Goal: Task Accomplishment & Management: Manage account settings

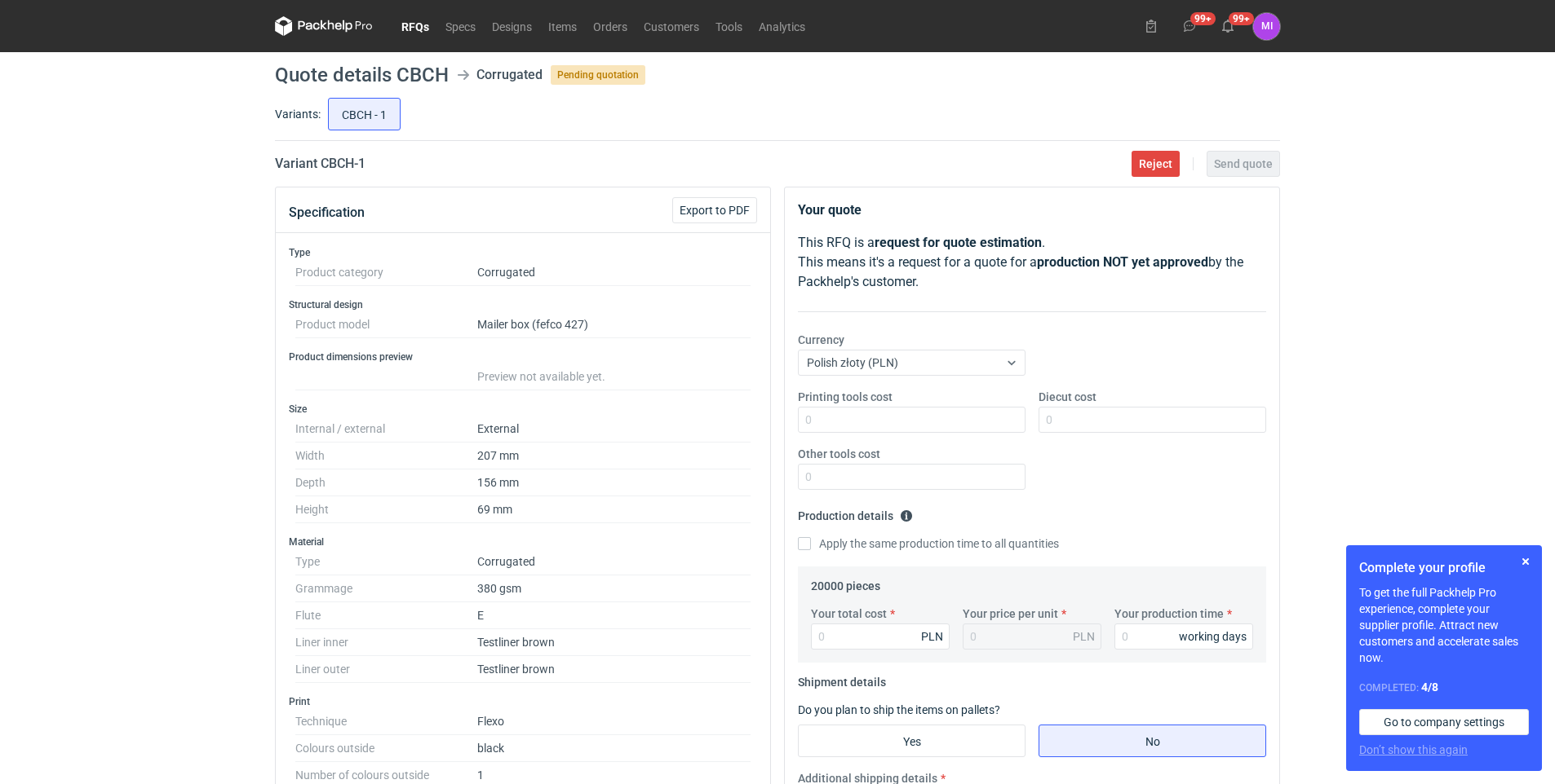
click at [414, 23] on link "RFQs" at bounding box center [415, 26] width 44 height 19
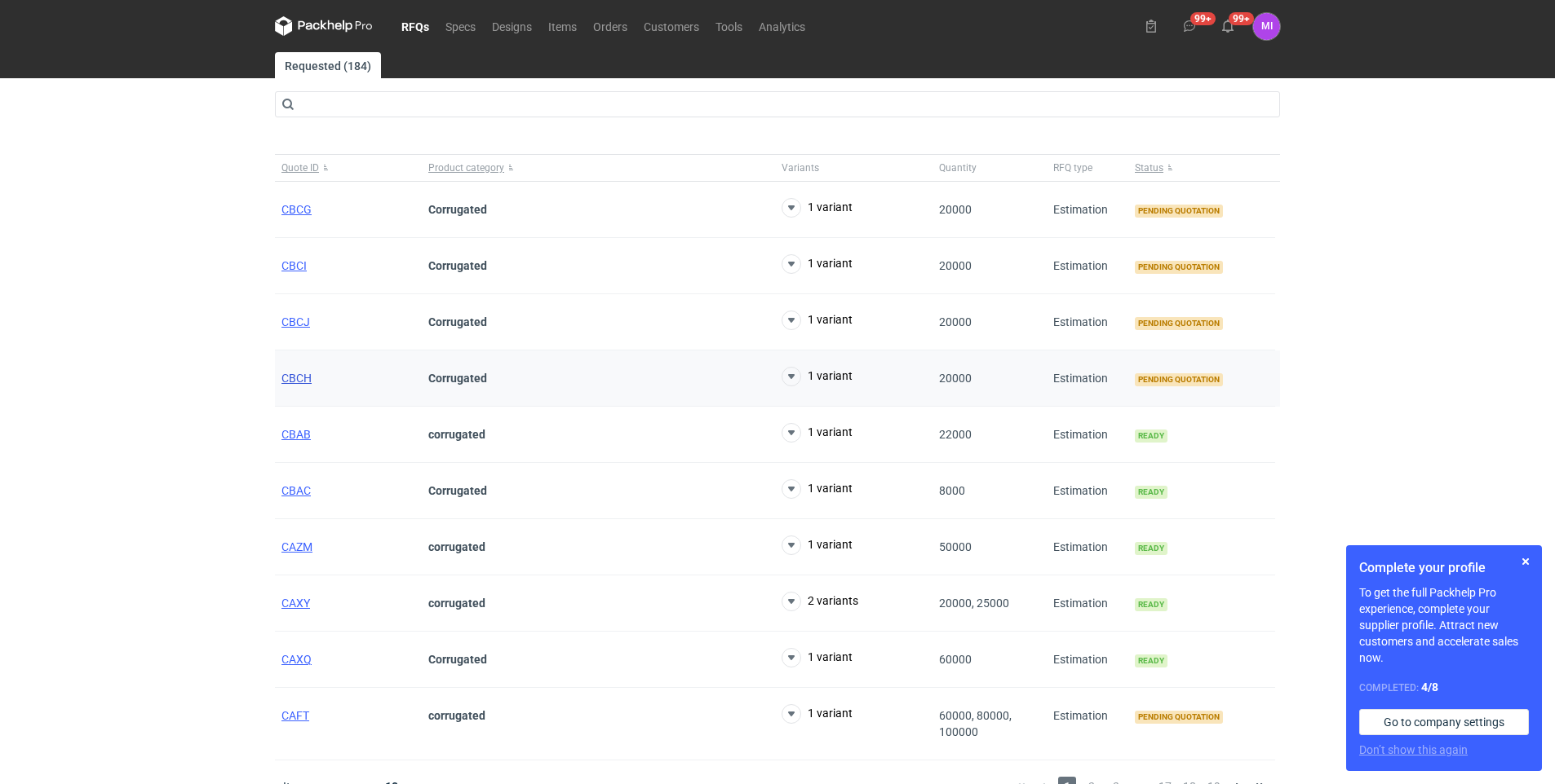
click at [299, 382] on span "CBCH" at bounding box center [296, 378] width 30 height 13
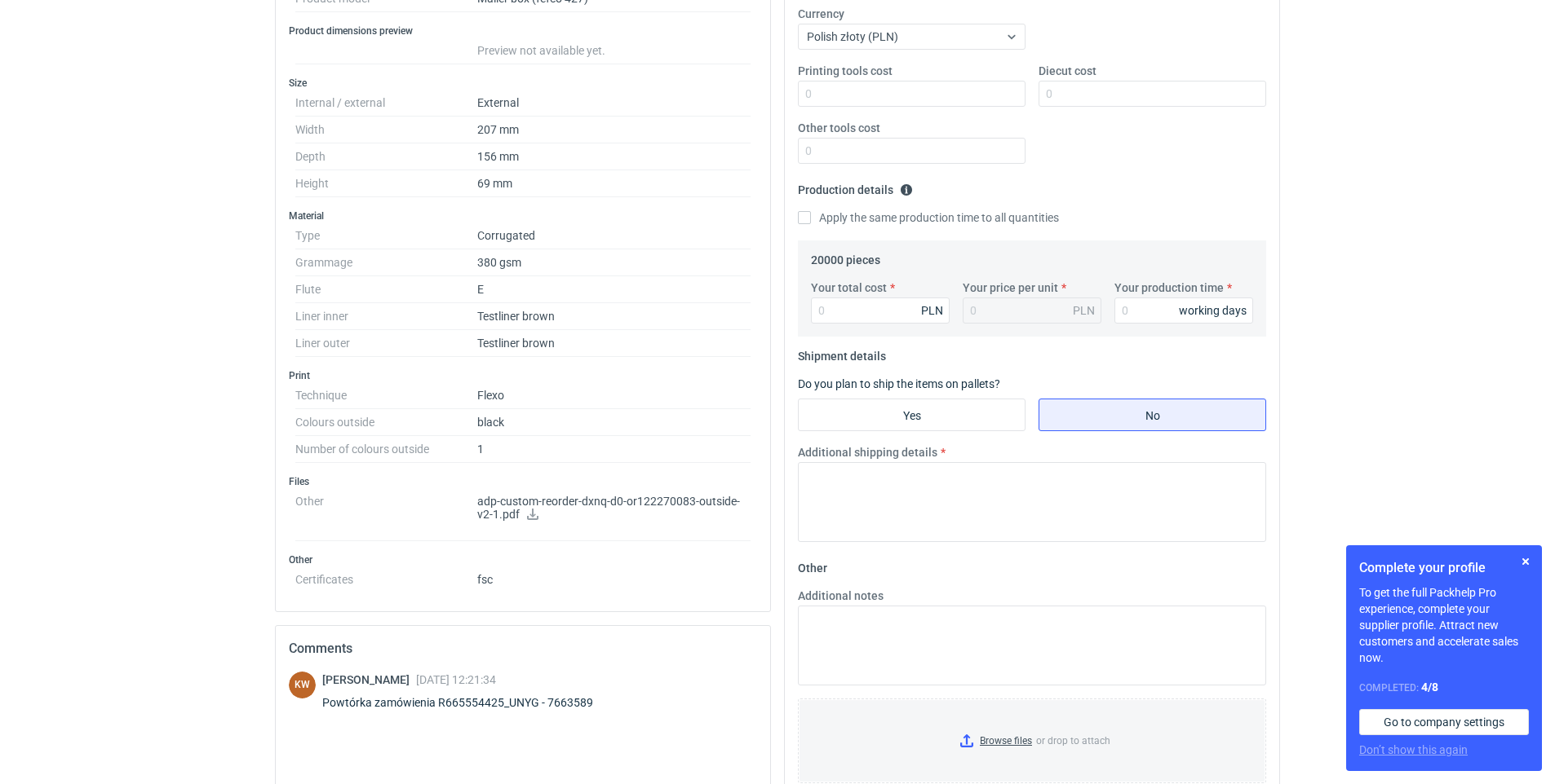
scroll to position [558, 0]
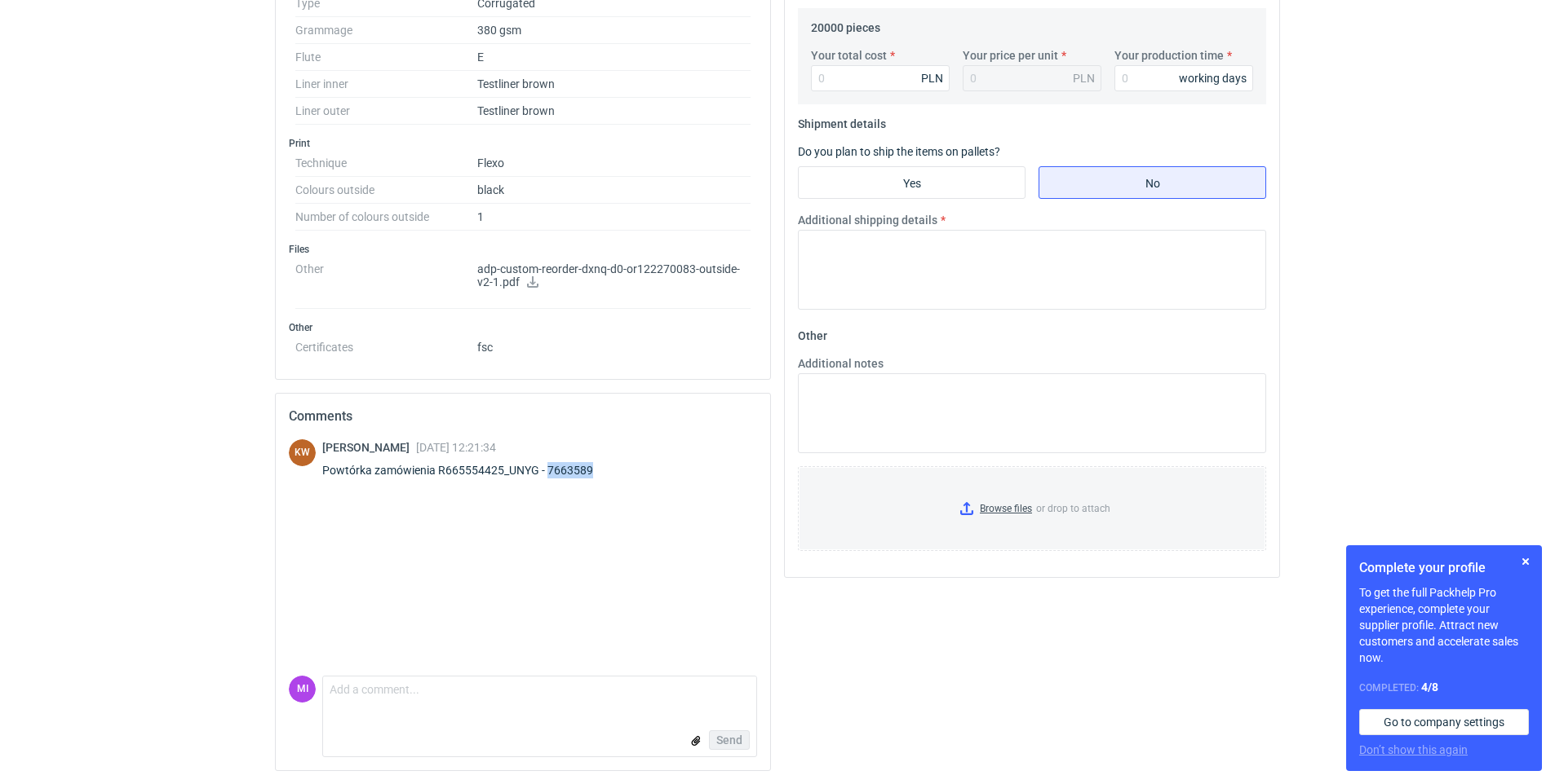
drag, startPoint x: 599, startPoint y: 474, endPoint x: 548, endPoint y: 479, distance: 51.2
click at [548, 479] on div "[PERSON_NAME] [DATE] 12:21:34 Powtórka zamówienia R665554425_UNYG - 7663589" at bounding box center [468, 463] width 290 height 46
copy div "7663589"
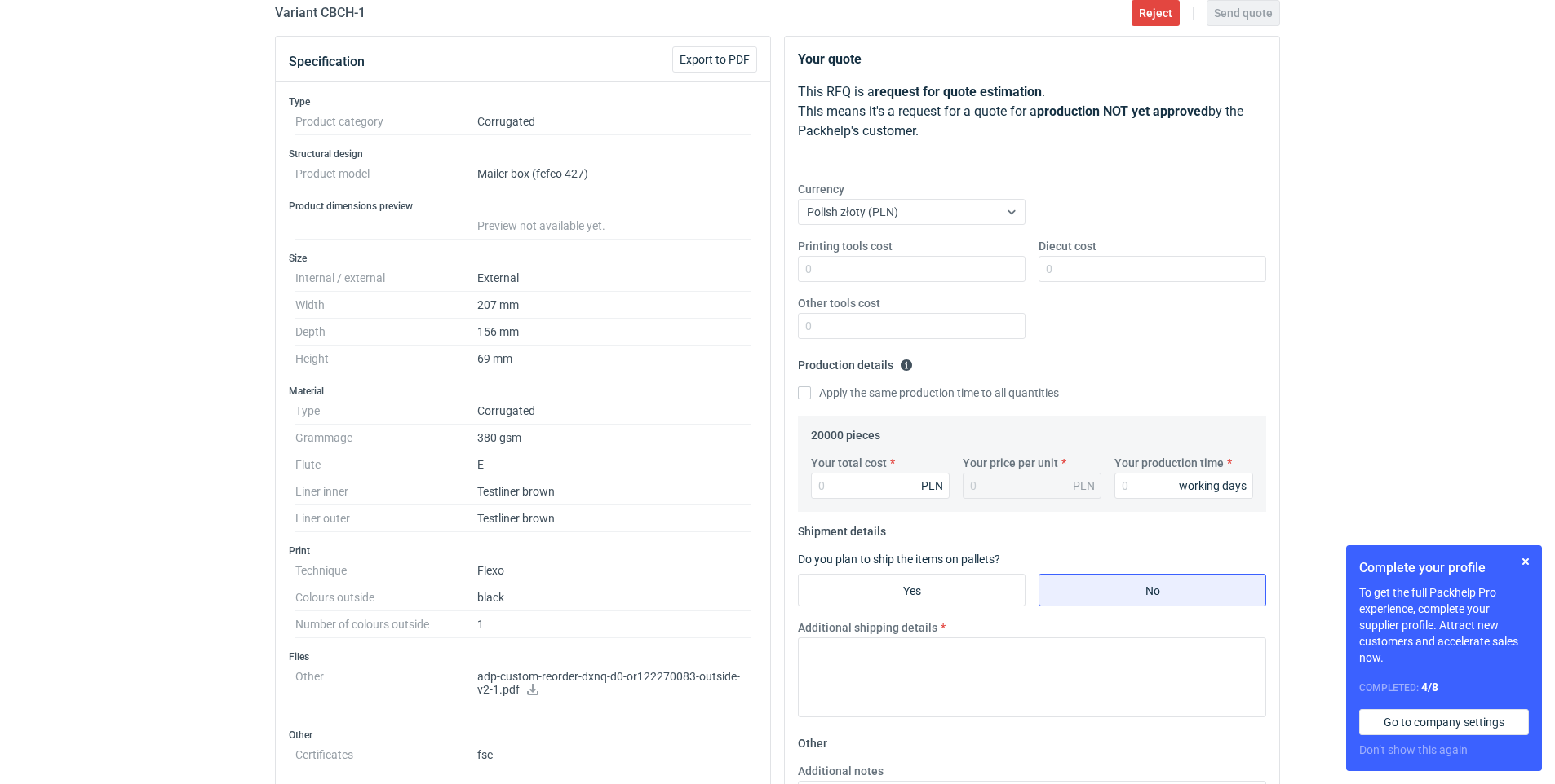
scroll to position [0, 0]
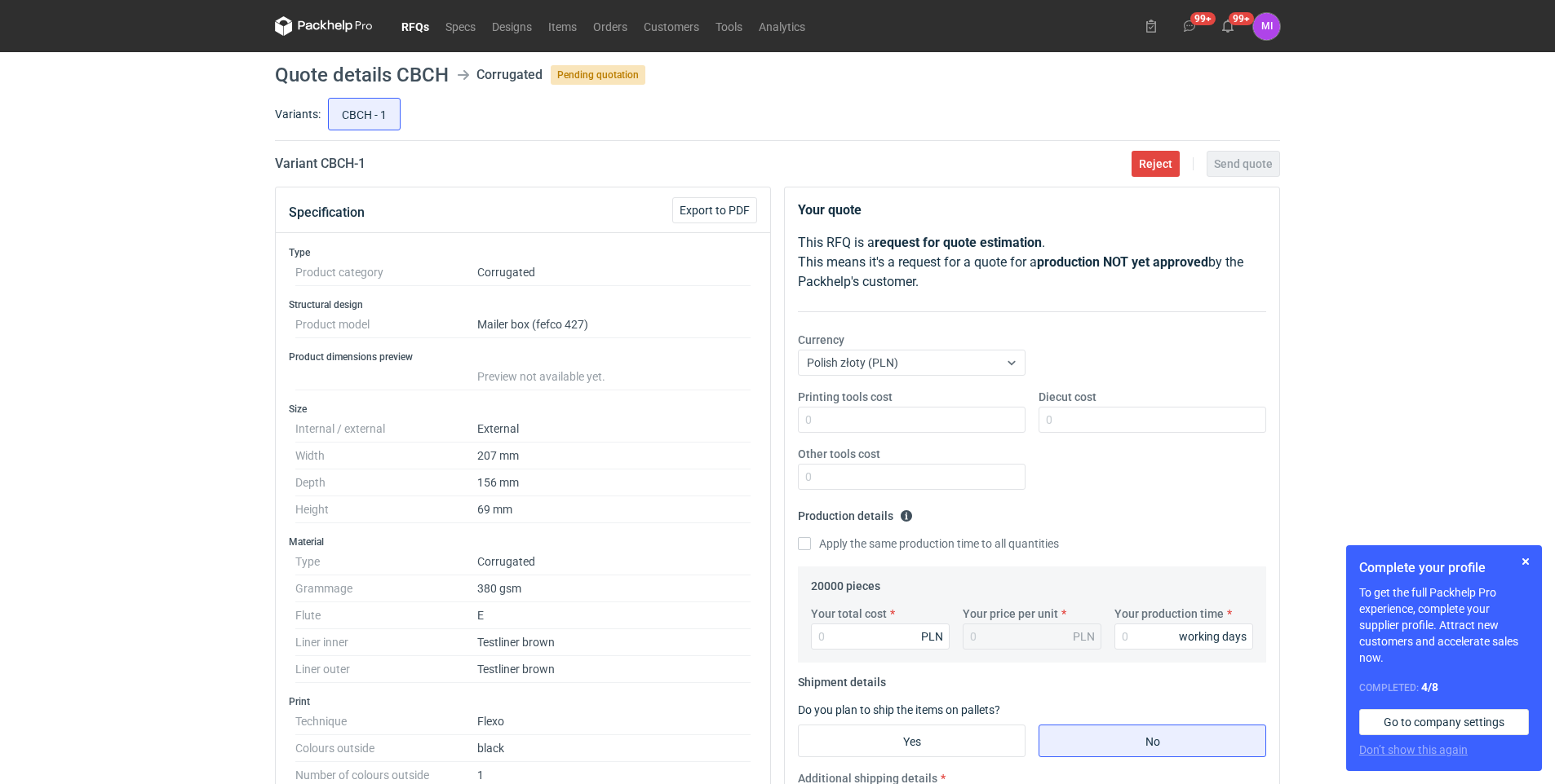
click at [426, 21] on link "RFQs" at bounding box center [415, 26] width 44 height 19
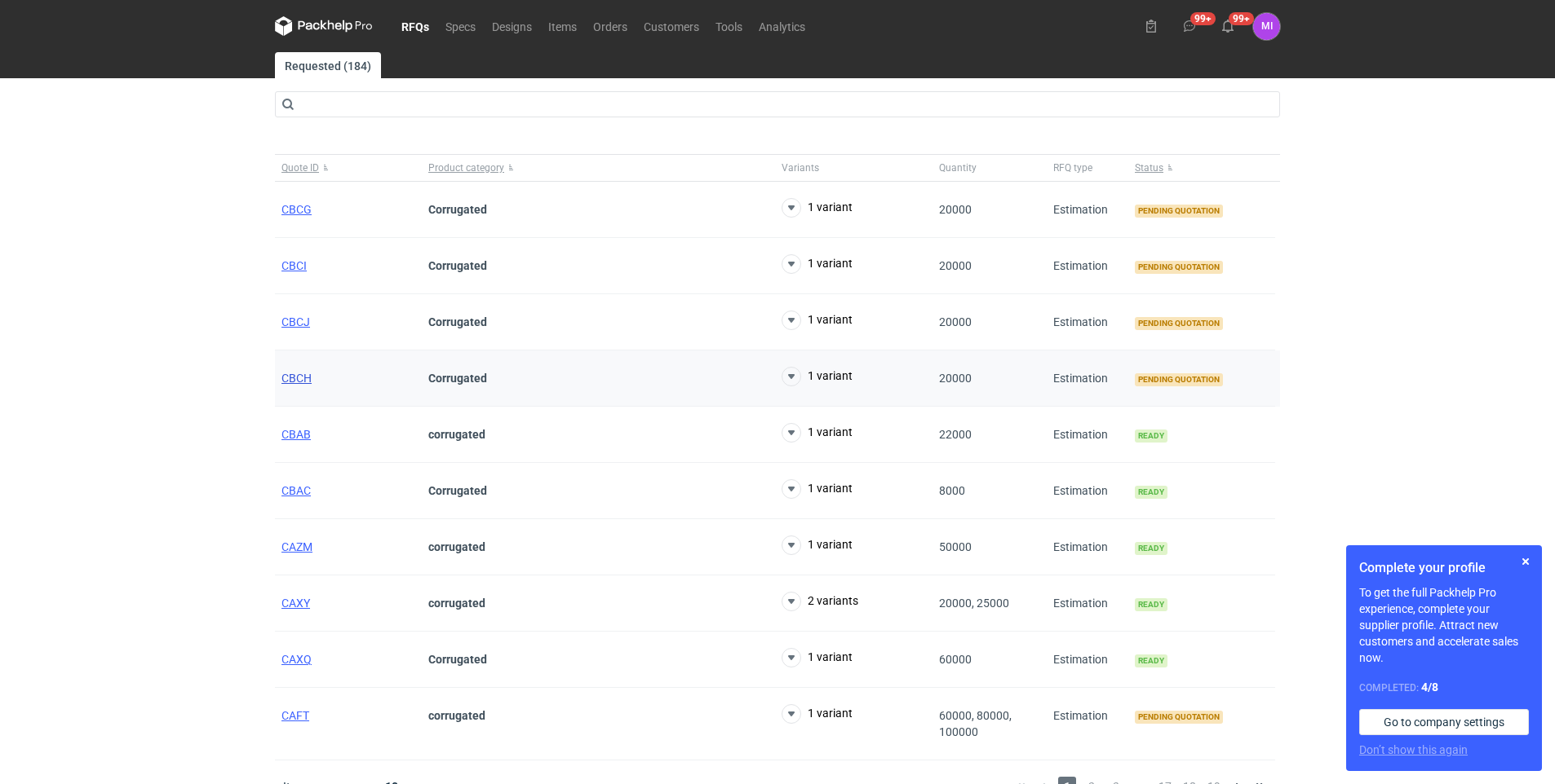
click at [296, 375] on span "CBCH" at bounding box center [296, 378] width 30 height 13
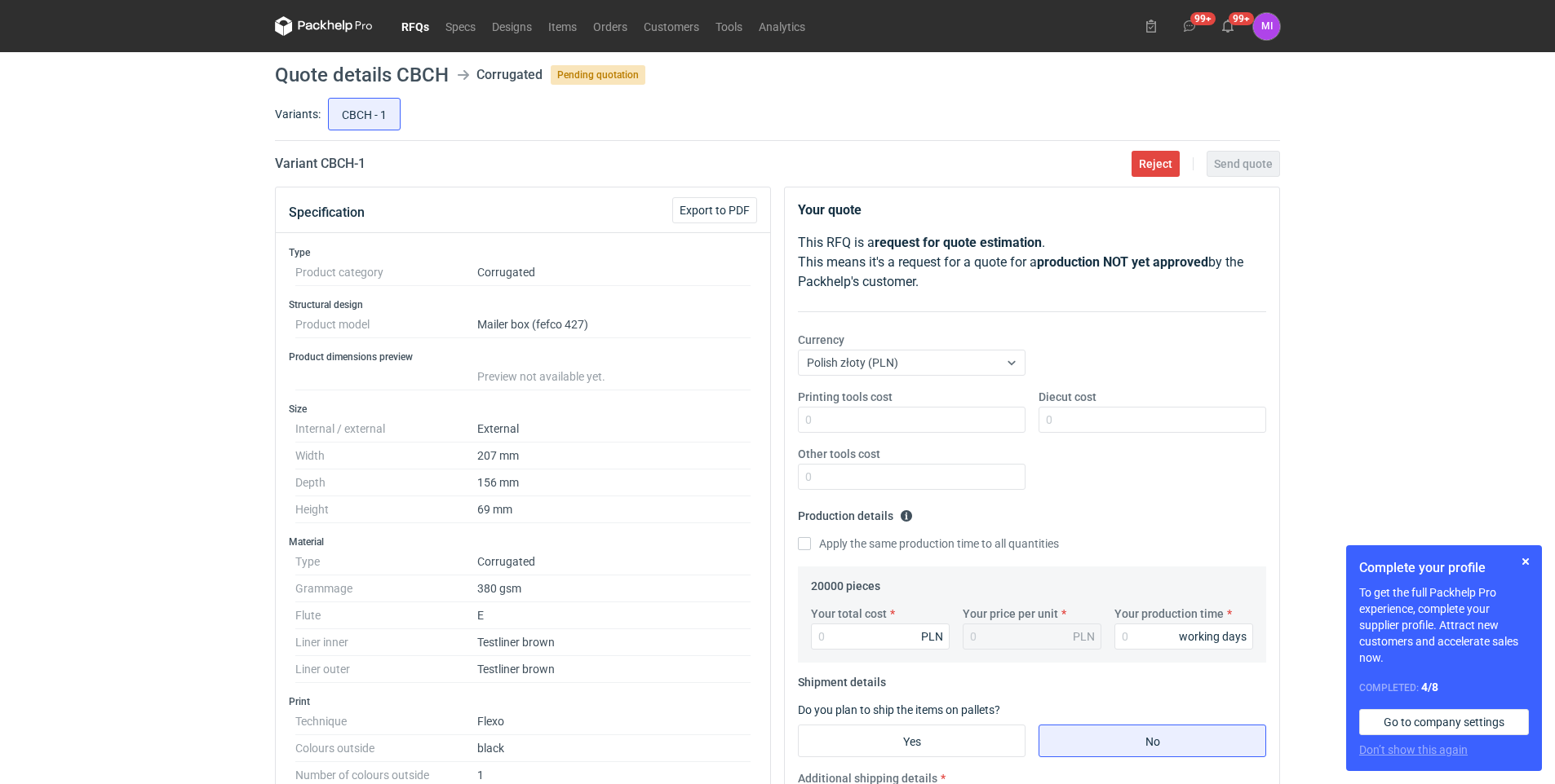
click at [411, 20] on link "RFQs" at bounding box center [415, 26] width 44 height 19
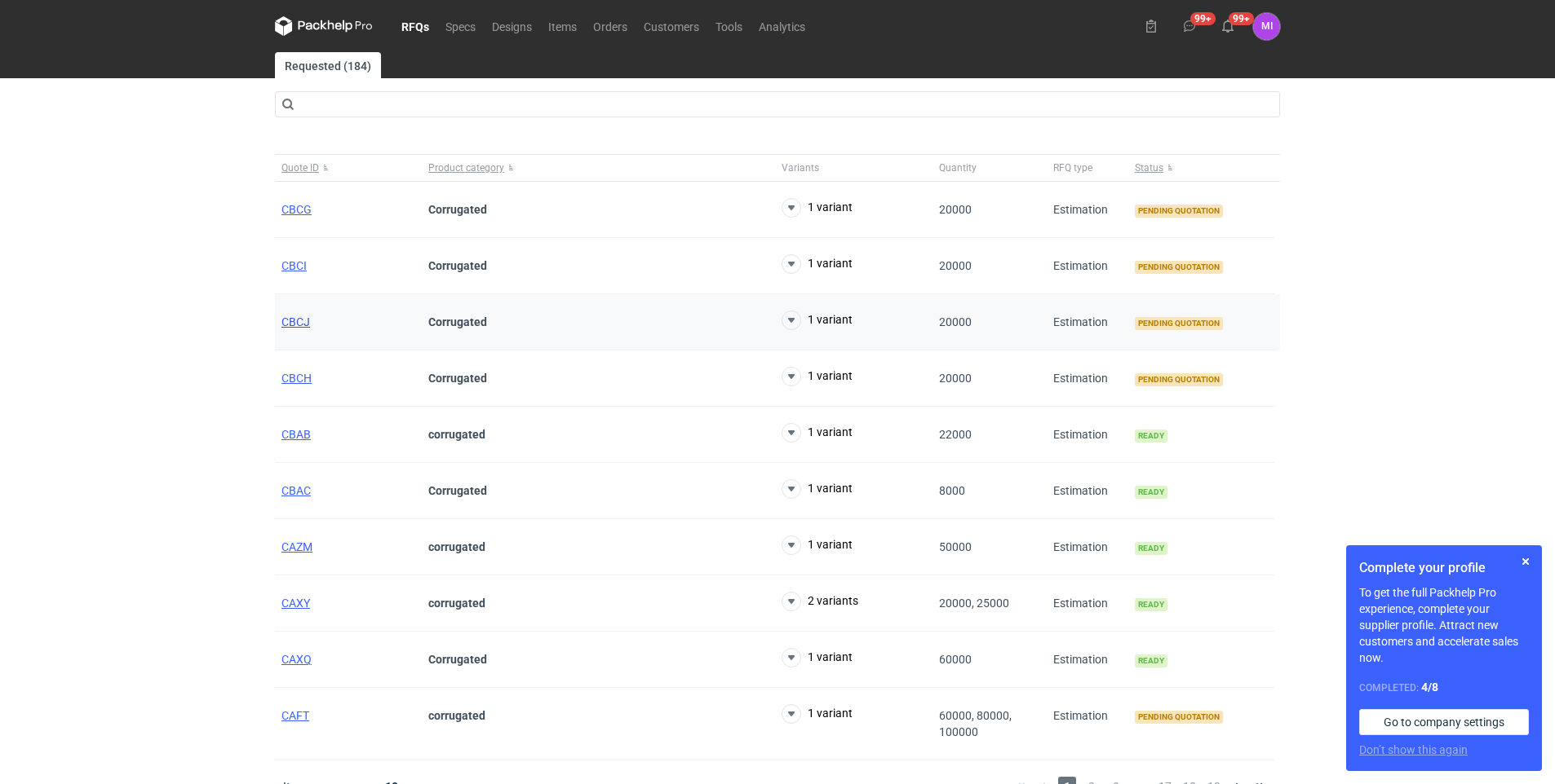
click at [296, 318] on span "CBCJ" at bounding box center [295, 322] width 28 height 13
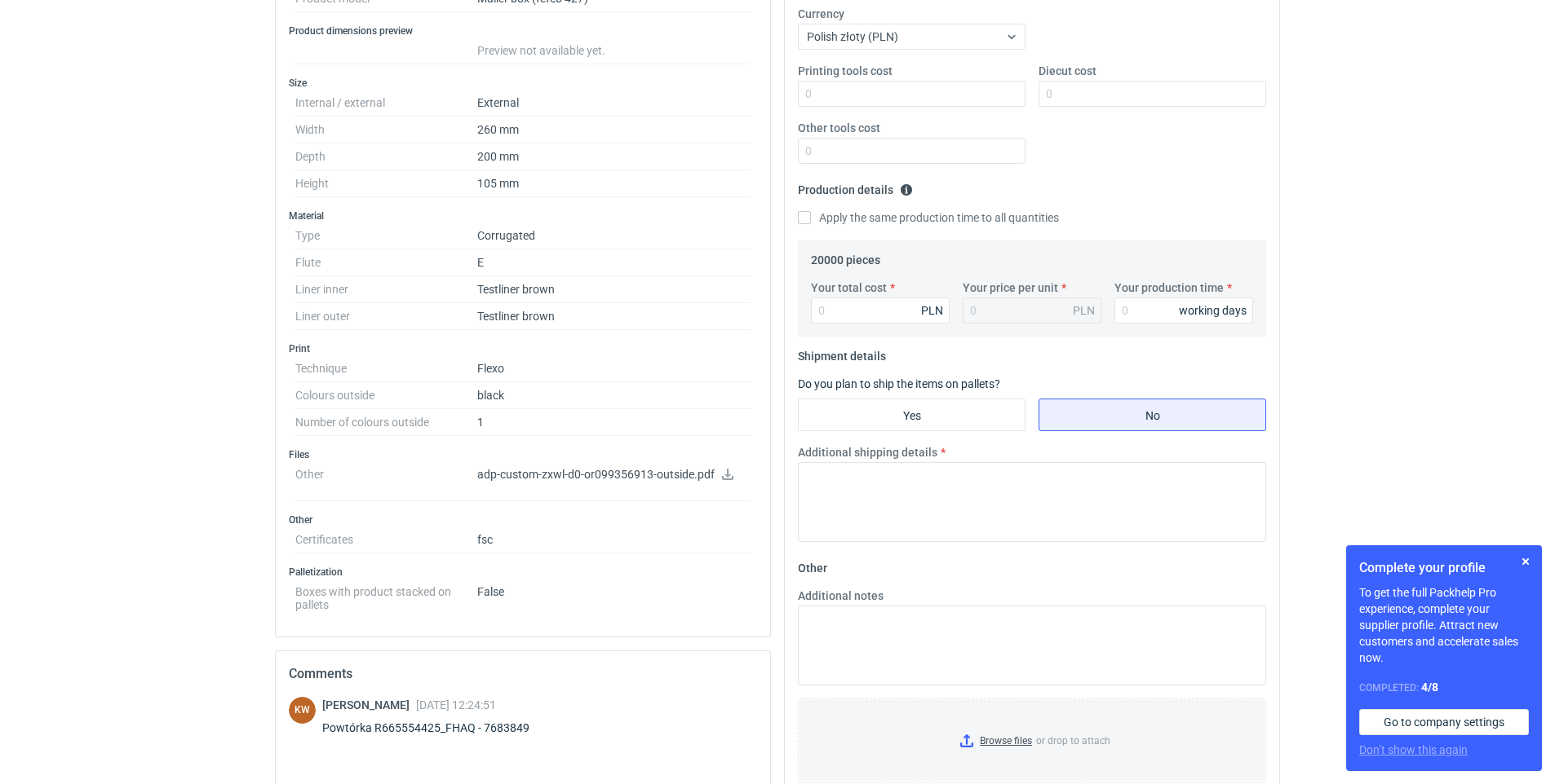
scroll to position [408, 0]
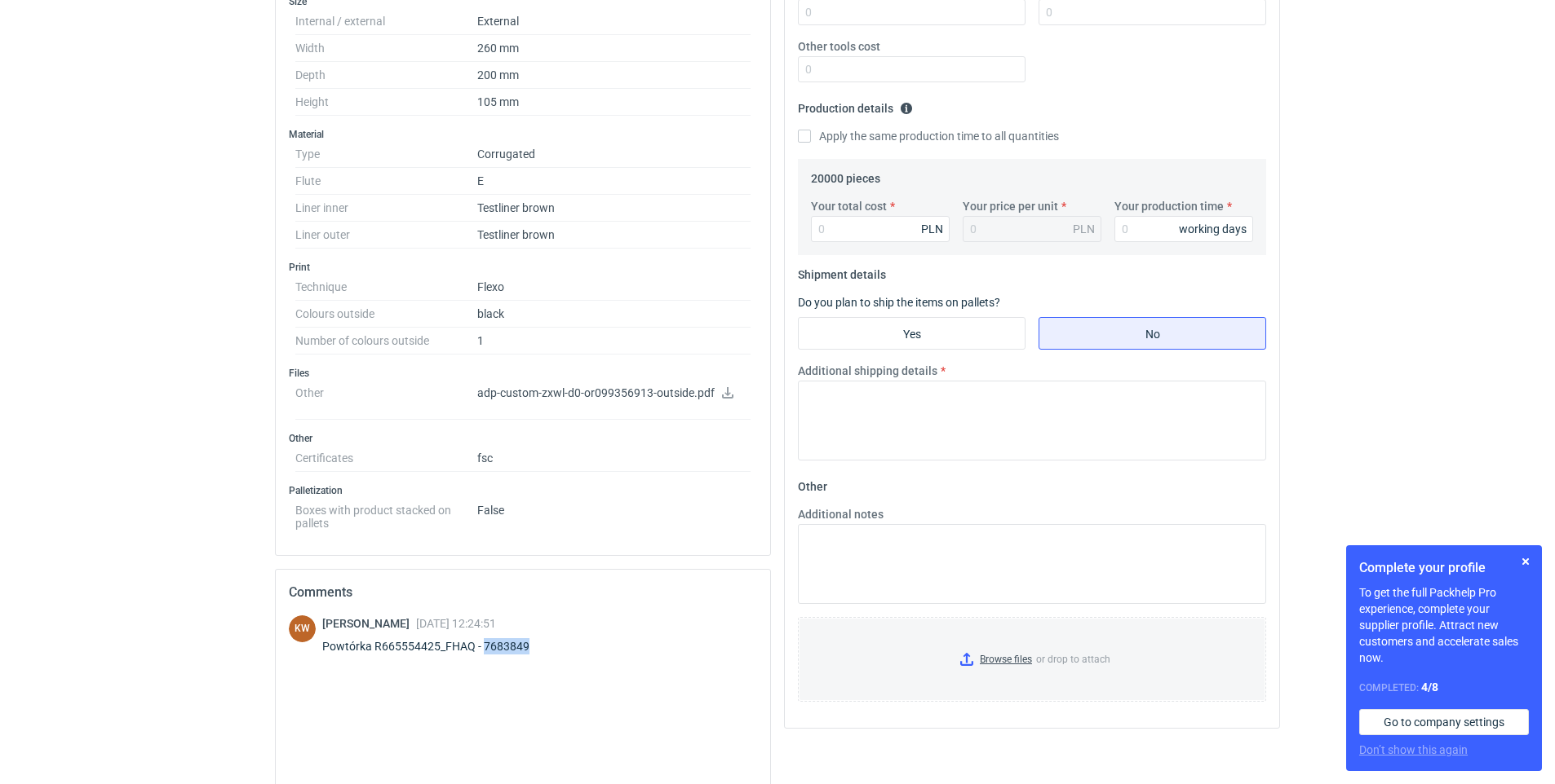
drag, startPoint x: 535, startPoint y: 639, endPoint x: 485, endPoint y: 642, distance: 50.1
click at [485, 642] on div "Powtórka R665554425_FHAQ - 7683849" at bounding box center [435, 647] width 227 height 17
copy div "7683849"
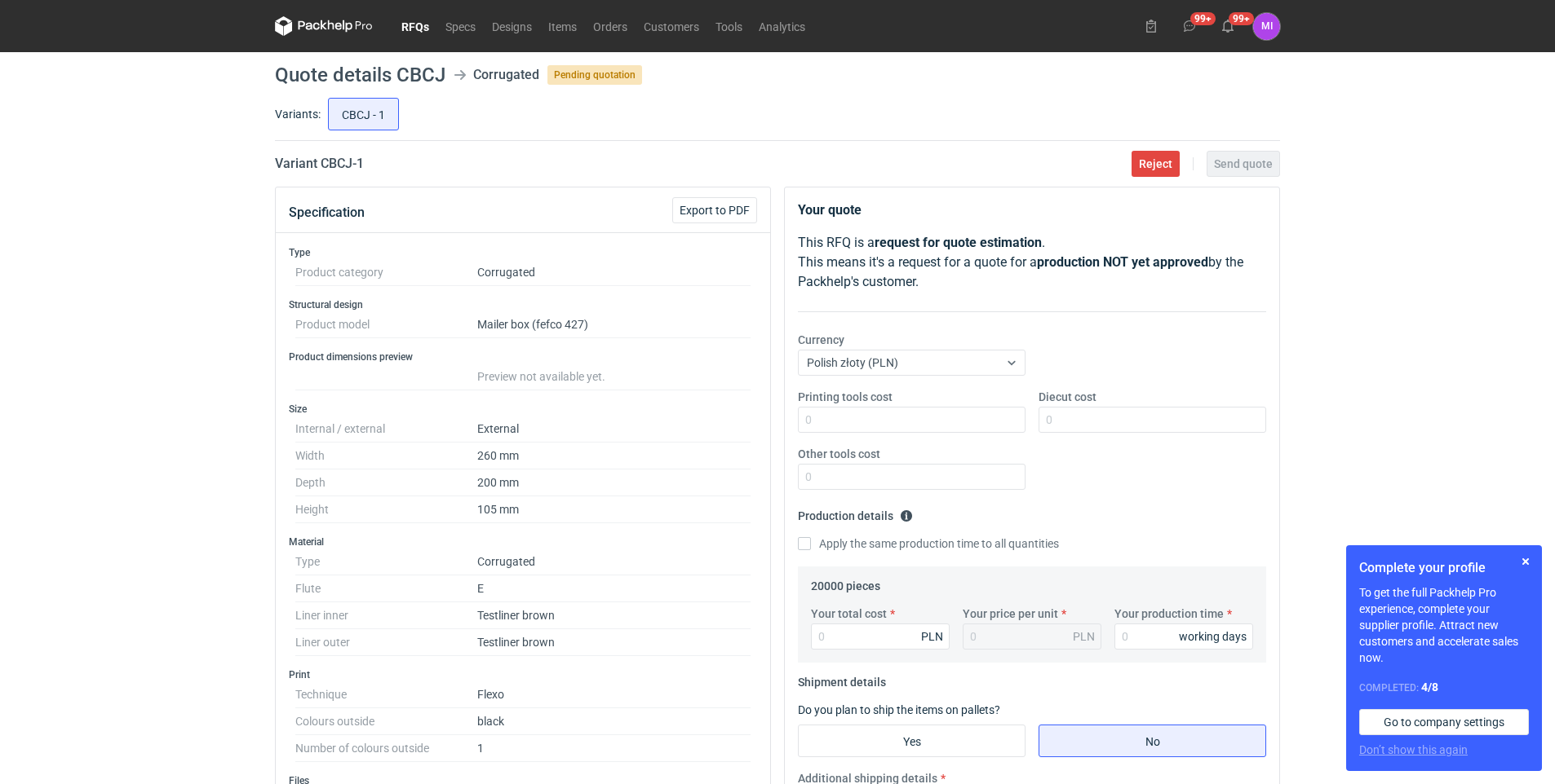
click at [400, 28] on link "RFQs" at bounding box center [415, 26] width 44 height 19
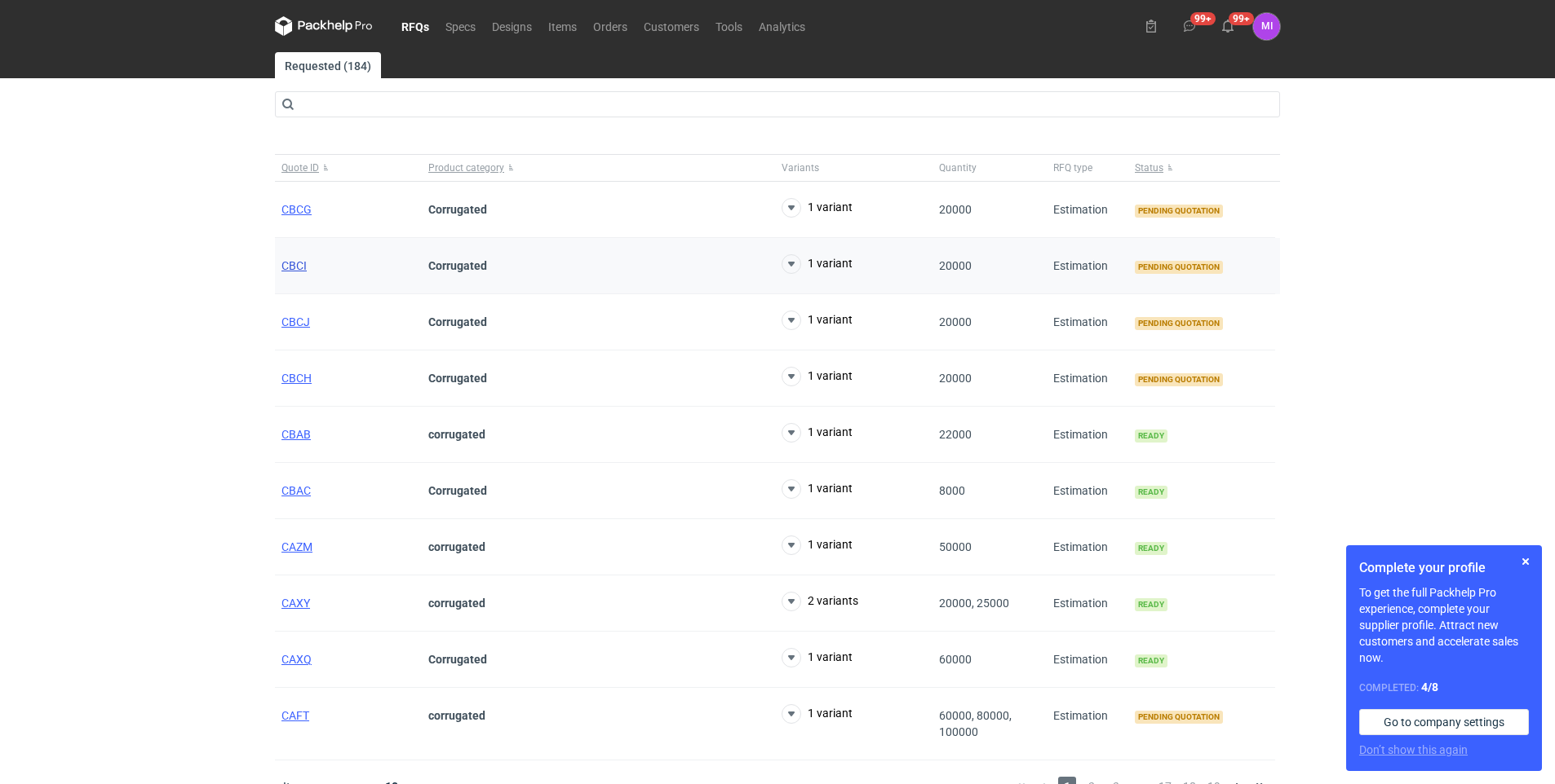
click at [293, 267] on span "CBCI" at bounding box center [294, 265] width 26 height 13
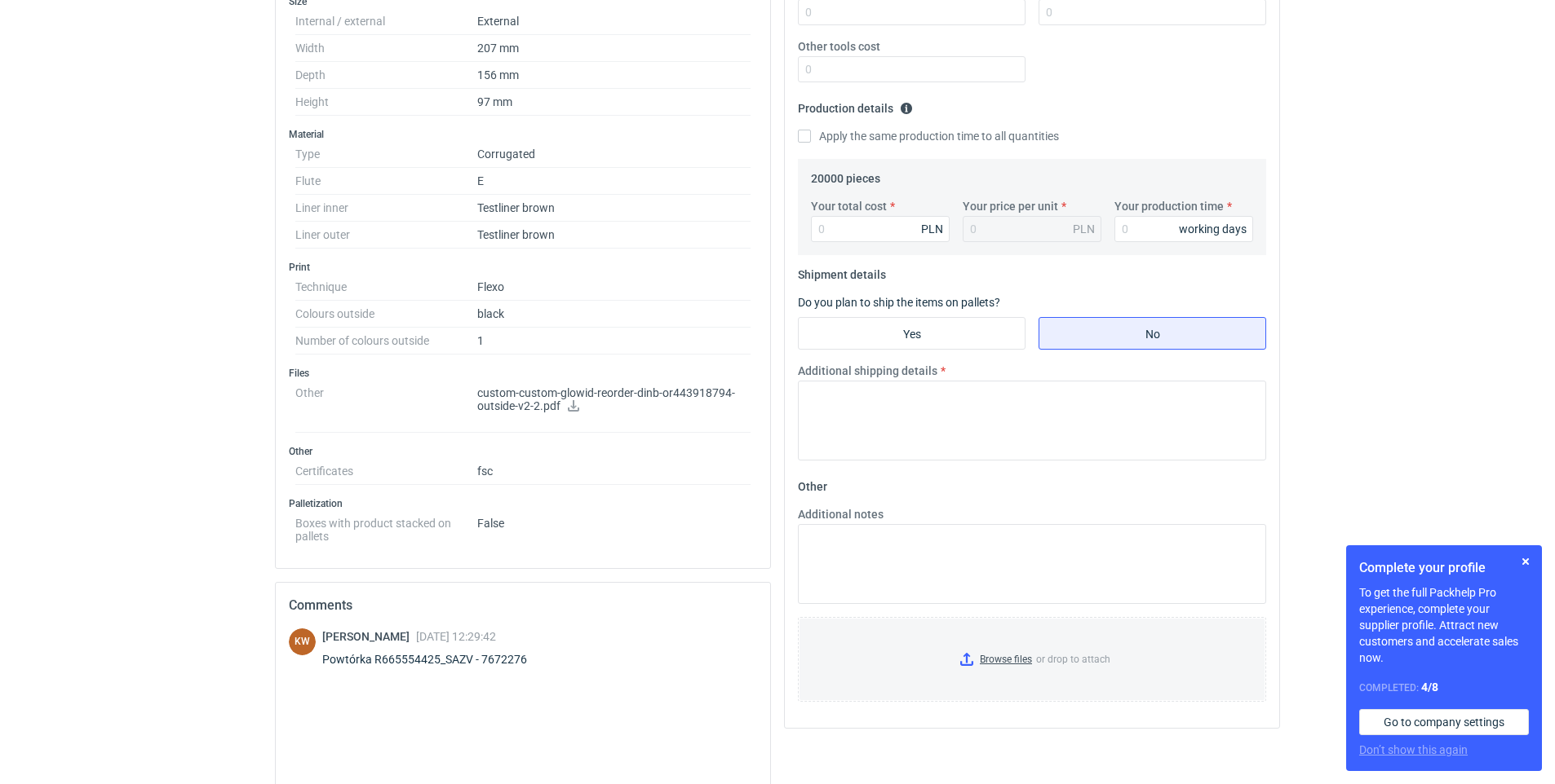
scroll to position [489, 0]
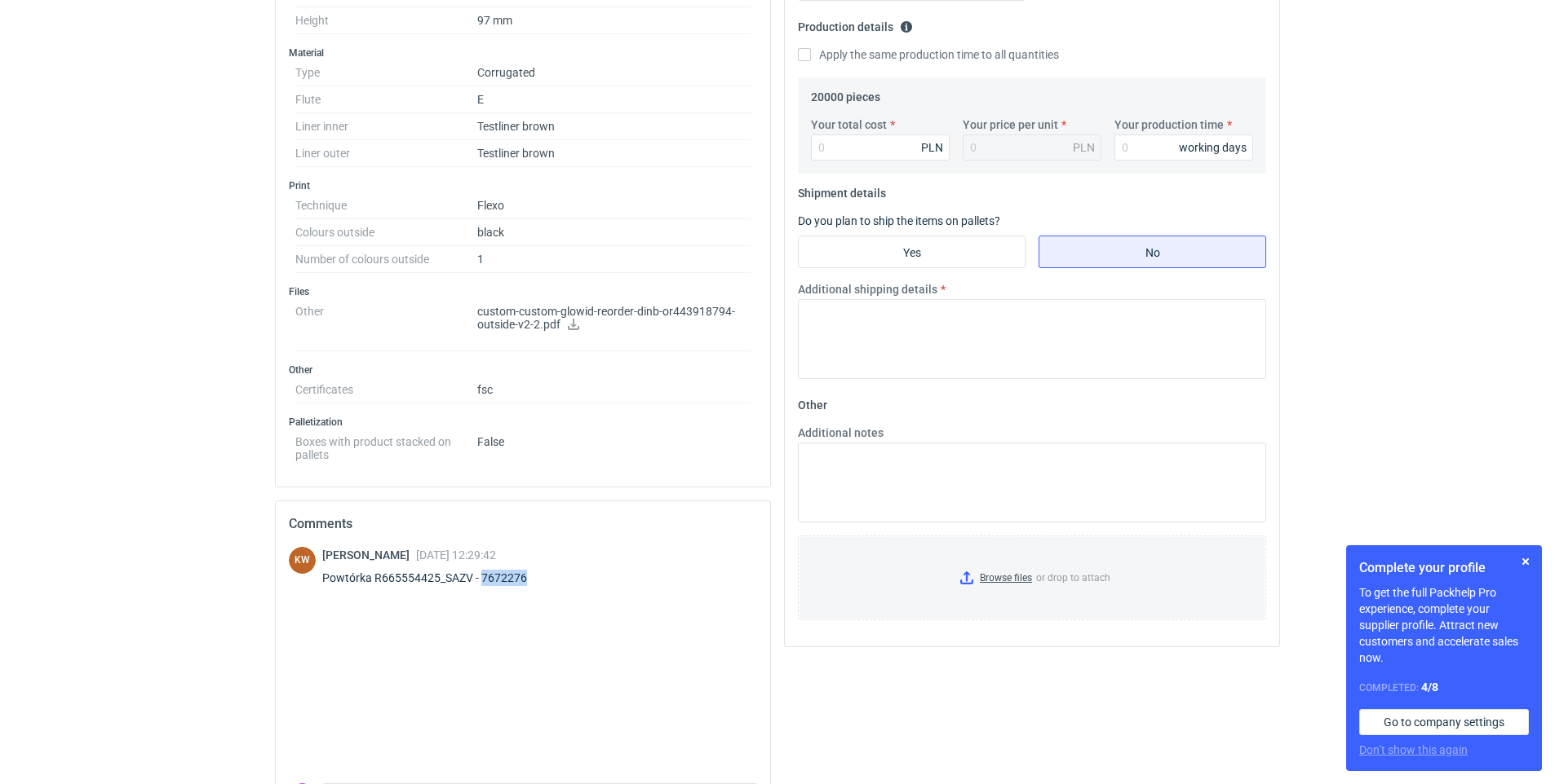
drag, startPoint x: 481, startPoint y: 577, endPoint x: 536, endPoint y: 576, distance: 55.0
click at [536, 576] on div "Powtórka R665554425_SAZV - 7672276" at bounding box center [434, 578] width 224 height 17
copy div "7672276"
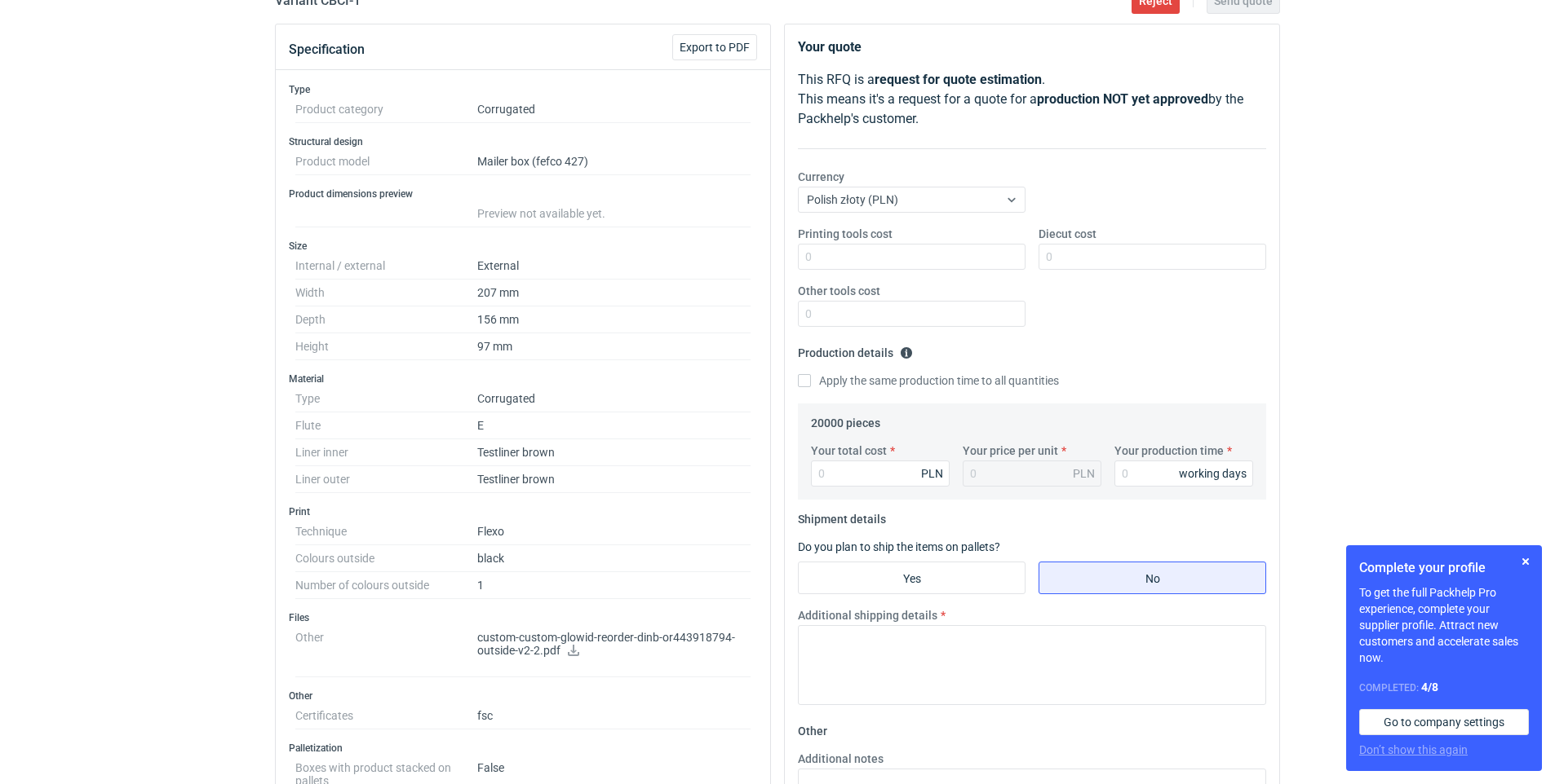
scroll to position [0, 0]
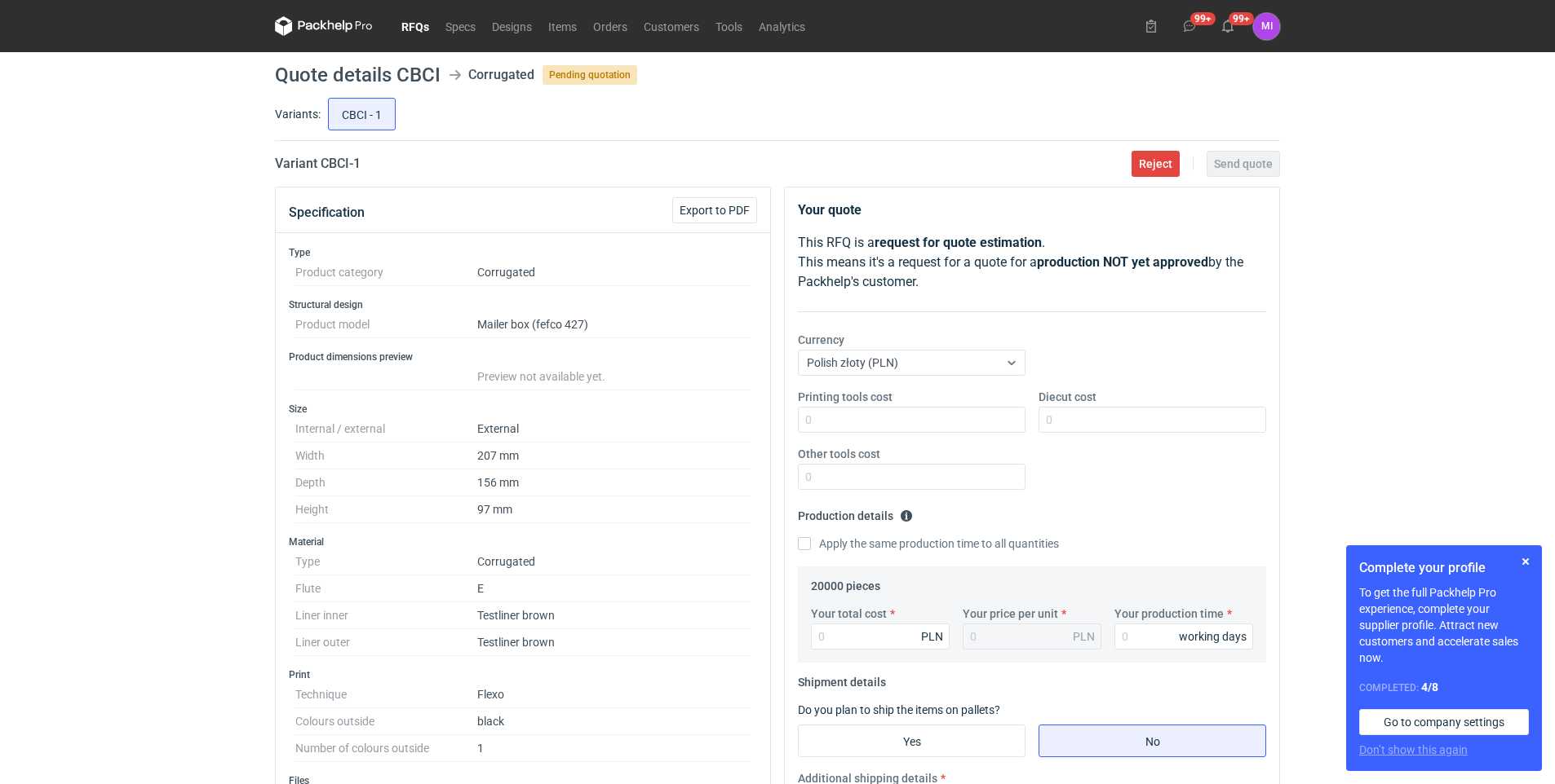
click at [410, 23] on link "RFQs" at bounding box center [415, 26] width 44 height 19
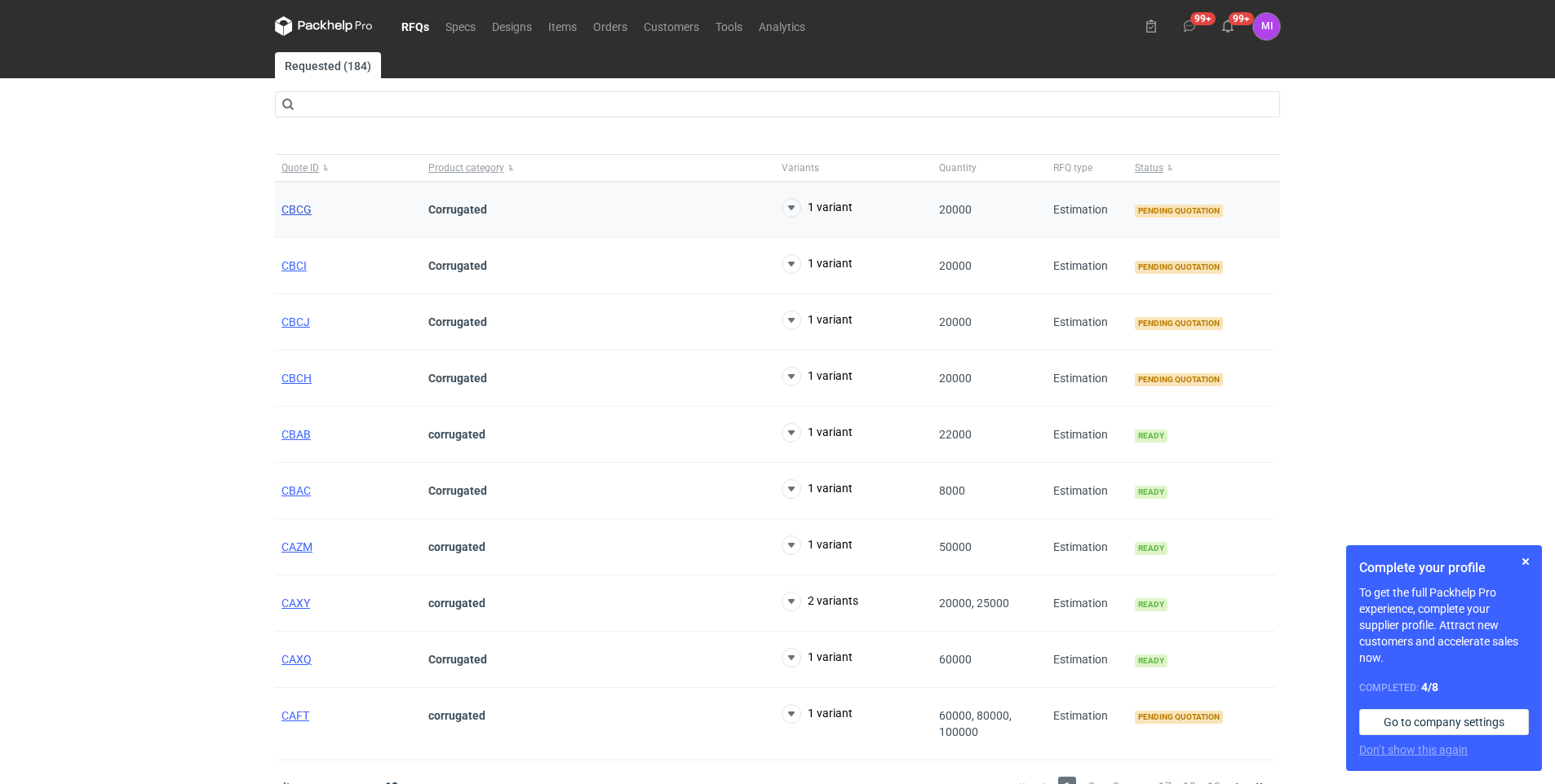
click at [299, 206] on span "CBCG" at bounding box center [296, 209] width 30 height 13
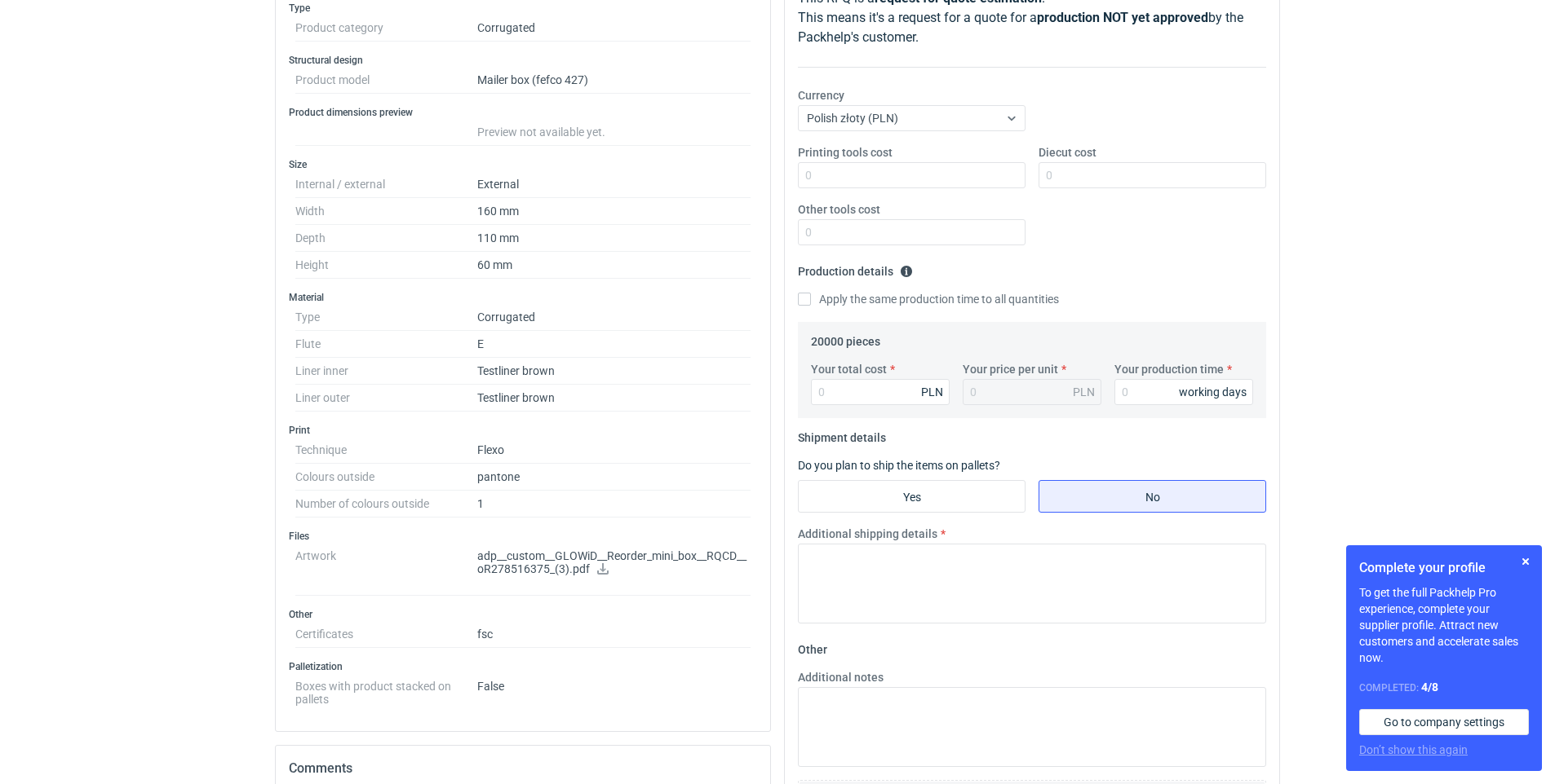
scroll to position [489, 0]
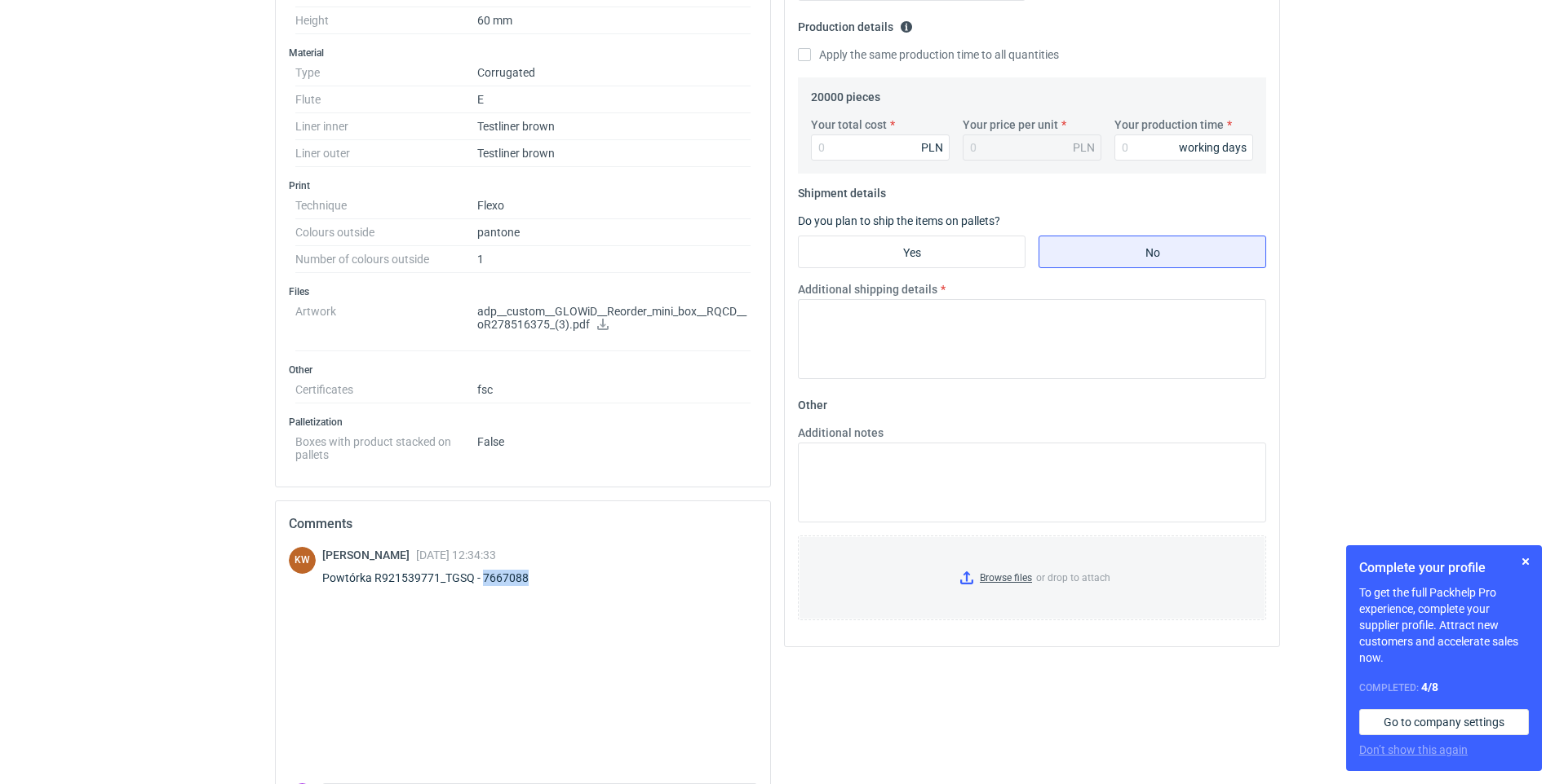
drag, startPoint x: 529, startPoint y: 580, endPoint x: 483, endPoint y: 581, distance: 46.0
click at [483, 581] on div "Powtórka R921539771_TGSQ - 7667088" at bounding box center [435, 578] width 226 height 17
copy div "7667088"
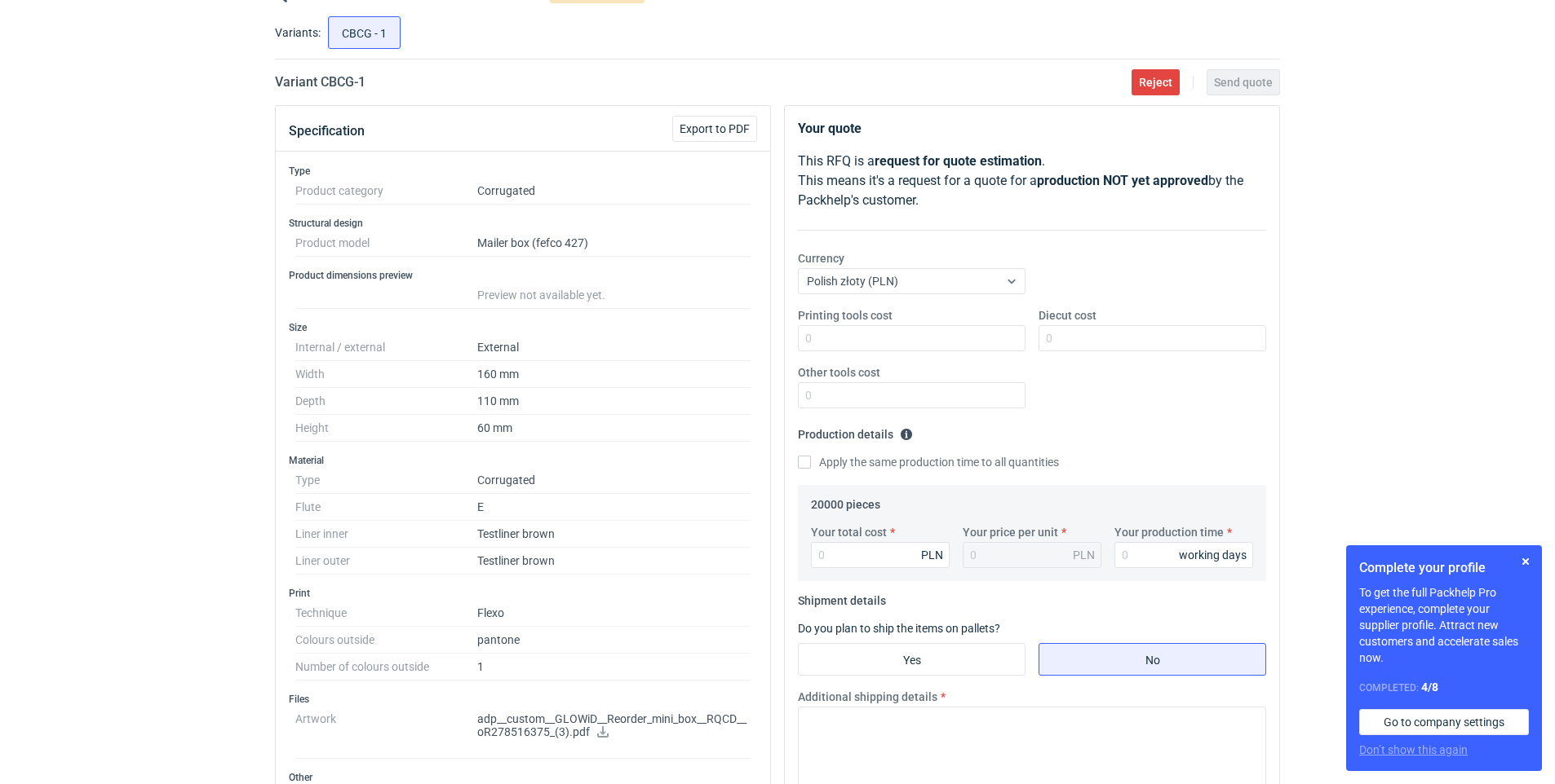
scroll to position [0, 0]
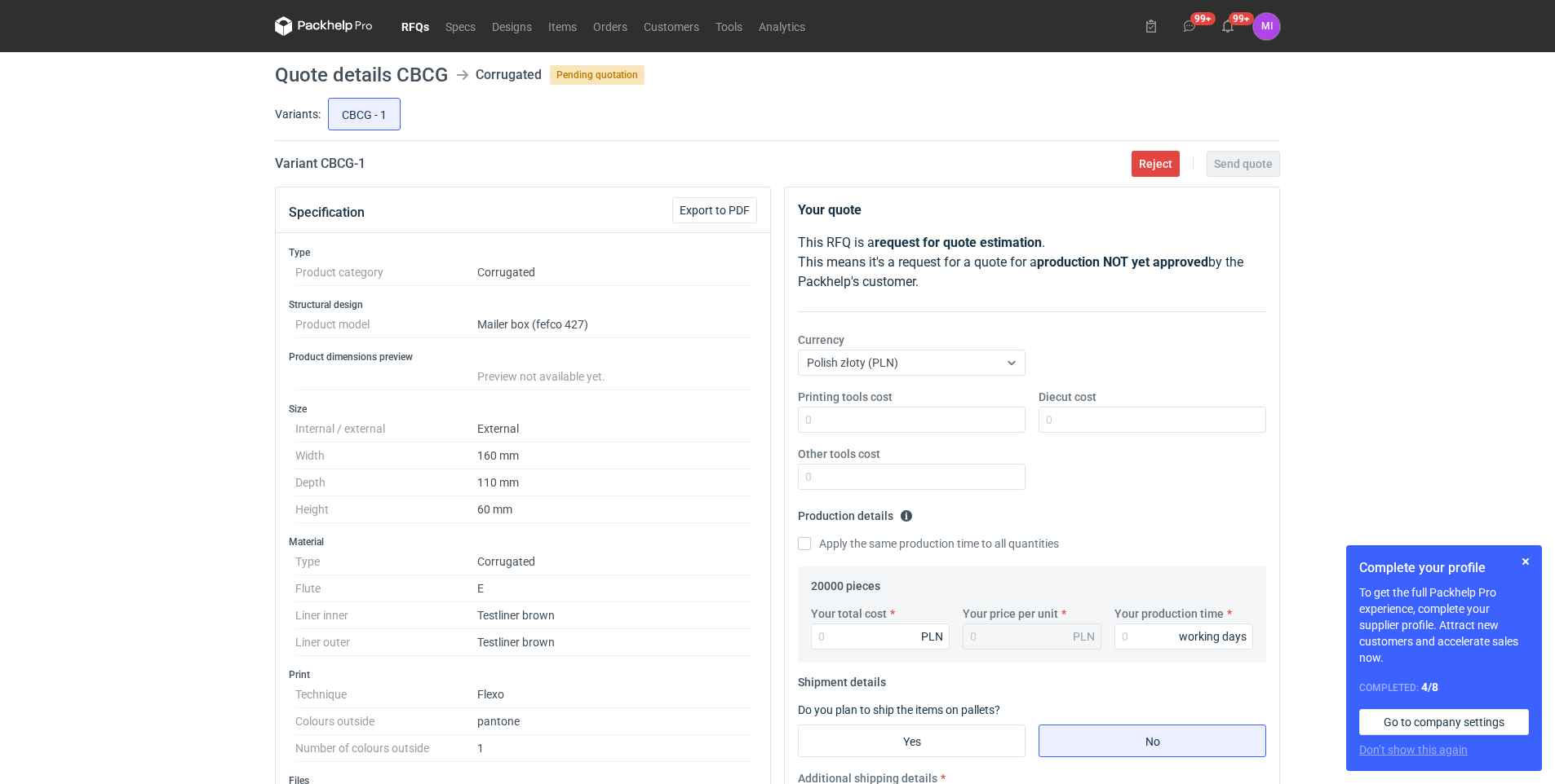
click at [413, 25] on link "RFQs" at bounding box center [415, 26] width 44 height 19
